Goal: Transaction & Acquisition: Purchase product/service

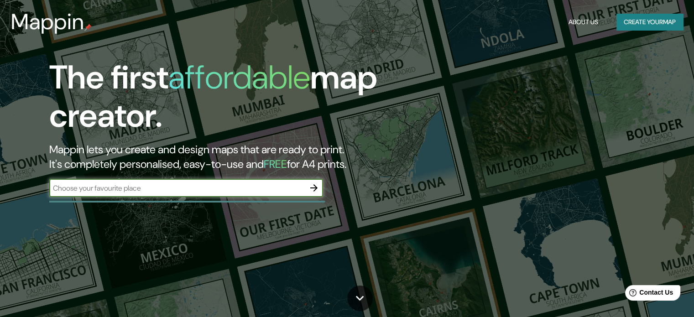
click at [141, 184] on input "text" at bounding box center [177, 188] width 256 height 11
type input "San Andres"
click at [314, 184] on icon "button" at bounding box center [314, 188] width 11 height 11
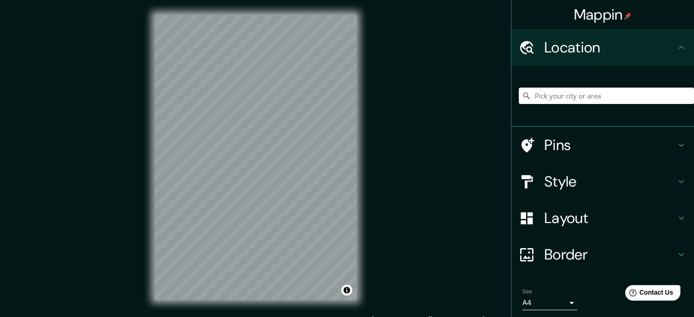
click at [553, 98] on input "Pick your city or area" at bounding box center [606, 96] width 175 height 16
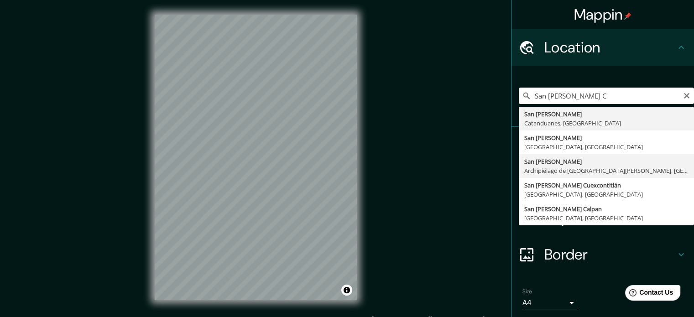
type input "San Andrés, Archipiélago de San Andrés, Colombia"
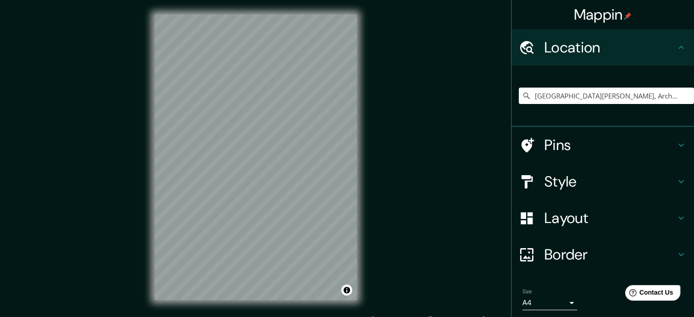
click at [662, 182] on h4 "Style" at bounding box center [610, 182] width 131 height 18
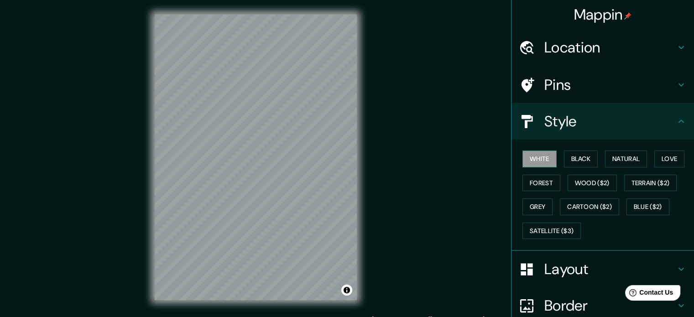
click at [541, 158] on button "White" at bounding box center [540, 159] width 34 height 17
click at [564, 159] on button "Black" at bounding box center [581, 159] width 34 height 17
click at [616, 158] on button "Natural" at bounding box center [626, 159] width 42 height 17
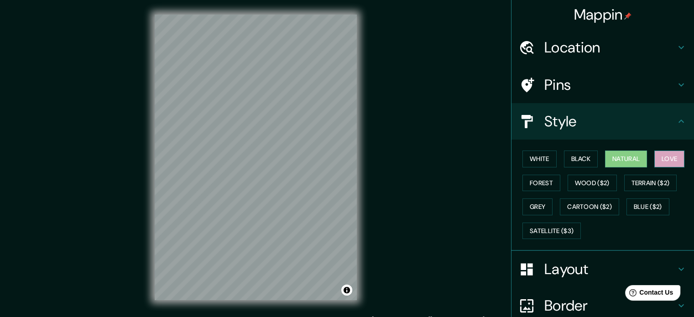
click at [659, 157] on button "Love" at bounding box center [670, 159] width 30 height 17
click at [540, 204] on button "Grey" at bounding box center [538, 207] width 30 height 17
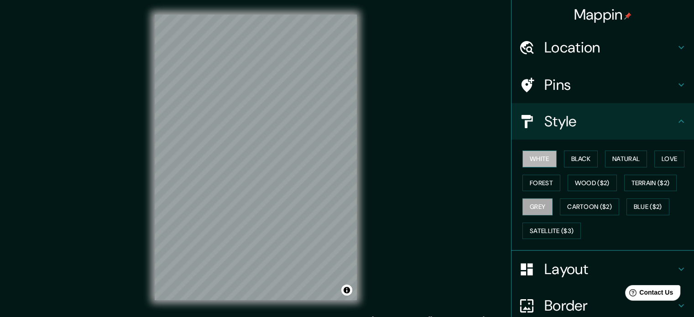
click at [537, 163] on button "White" at bounding box center [540, 159] width 34 height 17
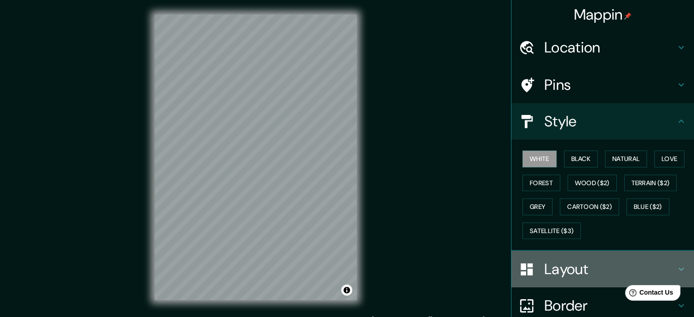
click at [577, 270] on h4 "Layout" at bounding box center [610, 269] width 131 height 18
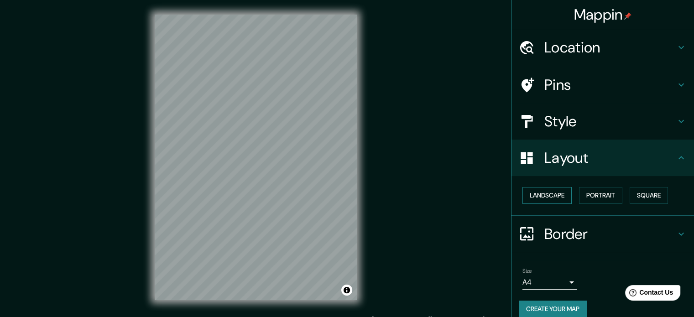
click at [556, 196] on button "Landscape" at bounding box center [547, 195] width 49 height 17
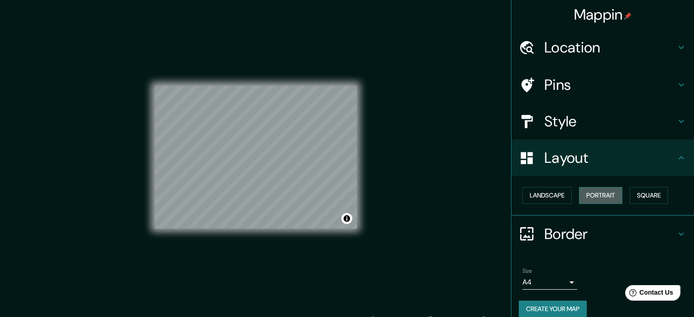
click at [589, 194] on button "Portrait" at bounding box center [600, 195] width 43 height 17
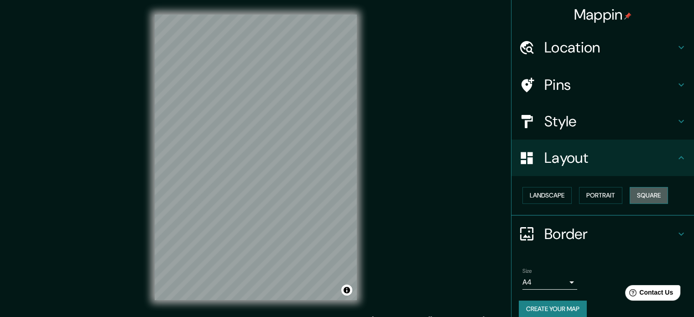
click at [635, 193] on button "Square" at bounding box center [649, 195] width 38 height 17
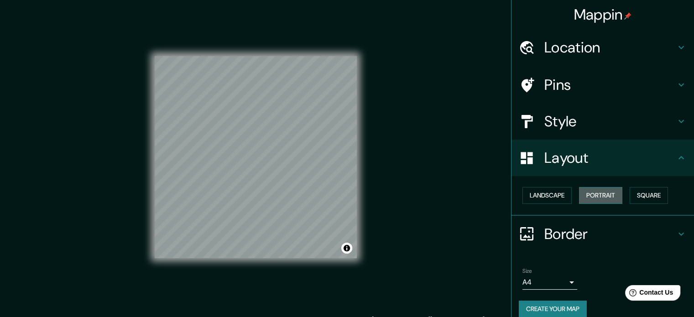
click at [614, 194] on button "Portrait" at bounding box center [600, 195] width 43 height 17
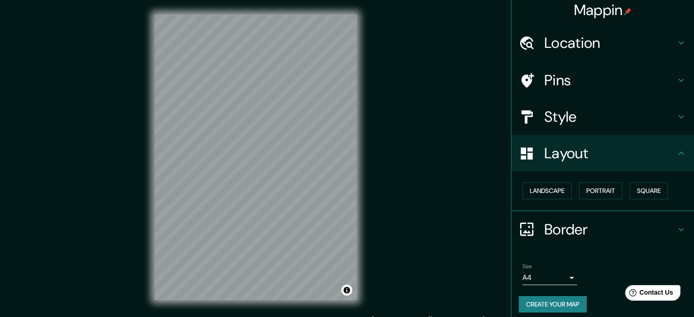
scroll to position [10, 0]
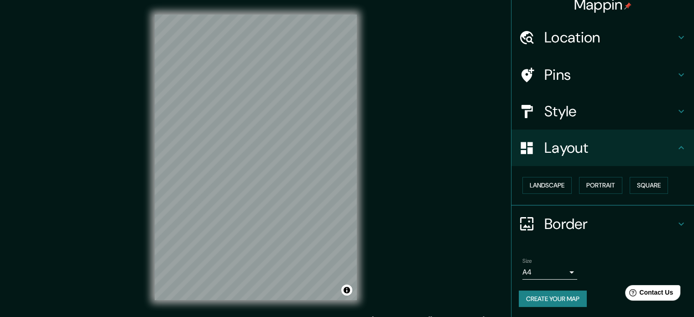
click at [678, 221] on icon at bounding box center [681, 224] width 11 height 11
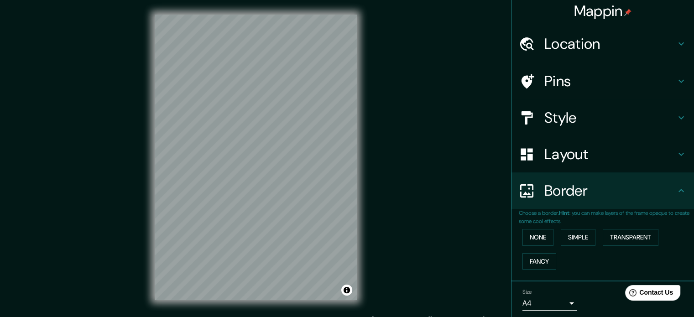
scroll to position [0, 0]
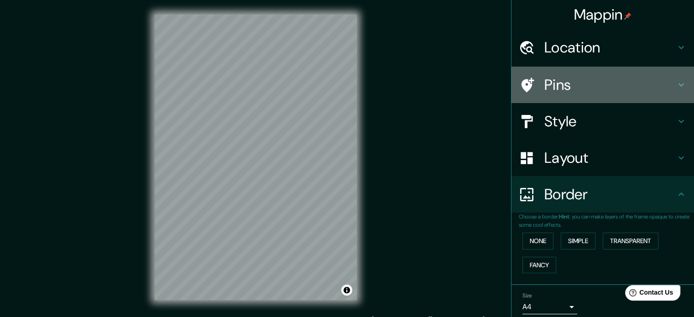
click at [645, 80] on h4 "Pins" at bounding box center [610, 85] width 131 height 18
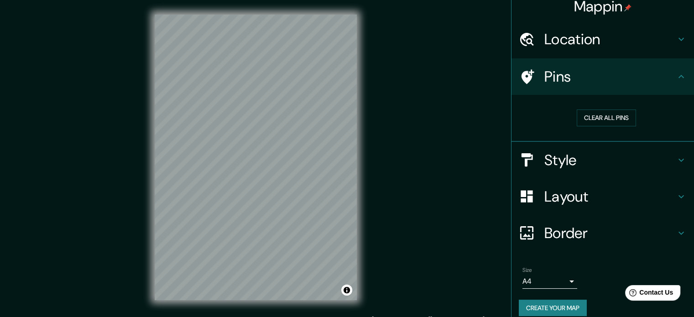
scroll to position [17, 0]
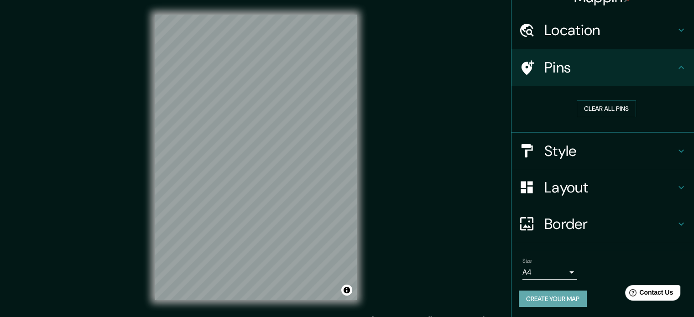
drag, startPoint x: 541, startPoint y: 290, endPoint x: 540, endPoint y: 295, distance: 5.1
click at [541, 291] on button "Create your map" at bounding box center [553, 299] width 68 height 17
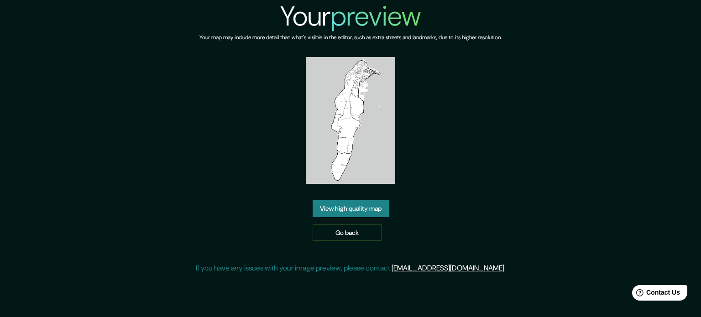
click at [365, 212] on link "View high quality map" at bounding box center [351, 208] width 76 height 17
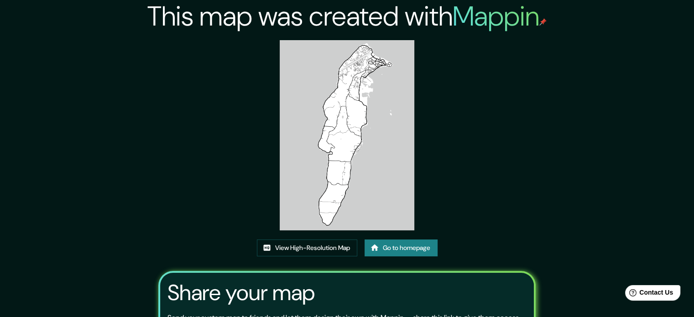
click at [384, 149] on img at bounding box center [347, 135] width 135 height 190
click at [326, 248] on link "View High-Resolution Map" at bounding box center [307, 248] width 100 height 17
